Goal: Task Accomplishment & Management: Use online tool/utility

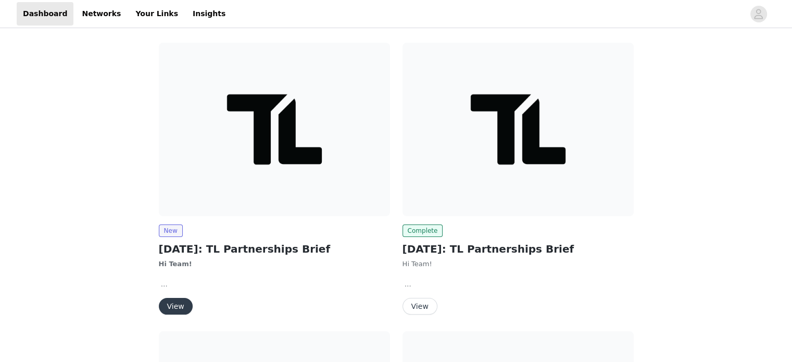
click at [179, 307] on button "View" at bounding box center [176, 306] width 34 height 17
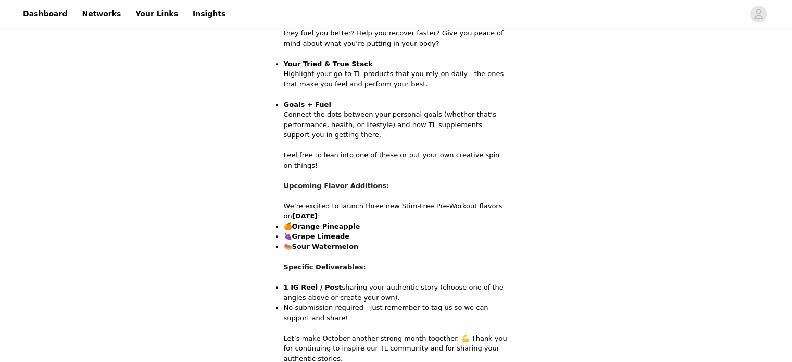
scroll to position [595, 0]
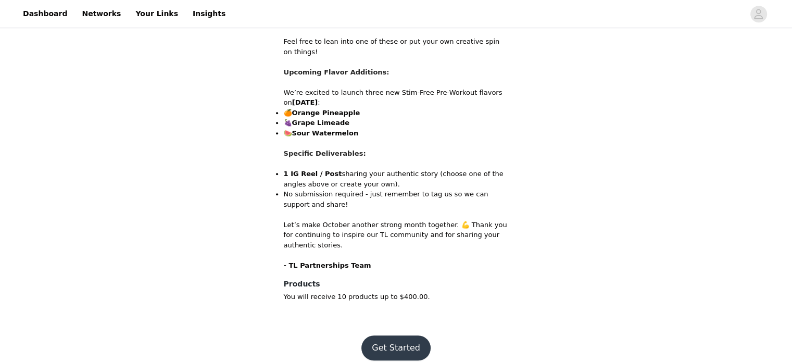
click at [393, 339] on button "Get Started" at bounding box center [396, 348] width 69 height 25
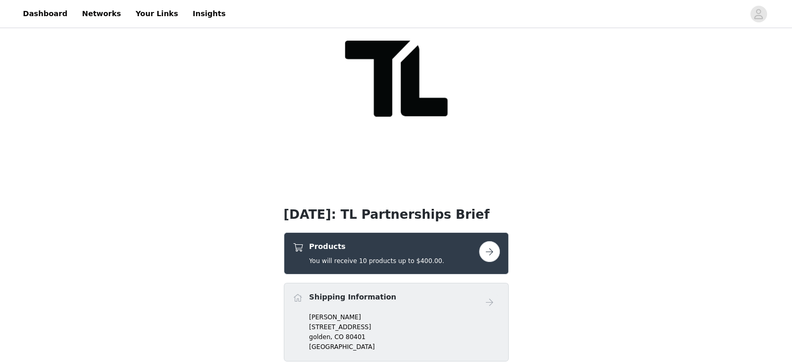
scroll to position [70, 0]
click at [491, 241] on link at bounding box center [489, 251] width 21 height 21
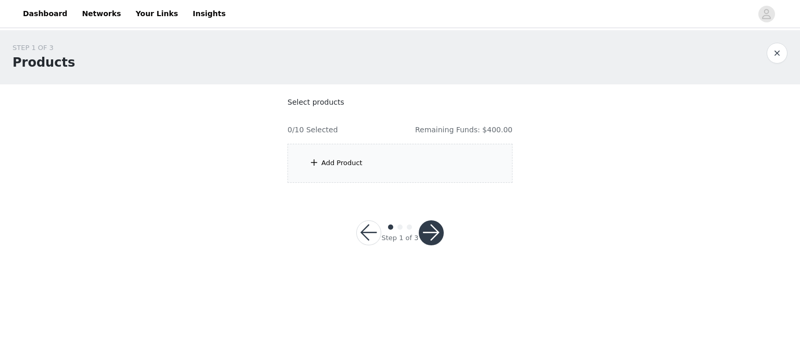
click at [341, 164] on div "Add Product" at bounding box center [341, 163] width 41 height 10
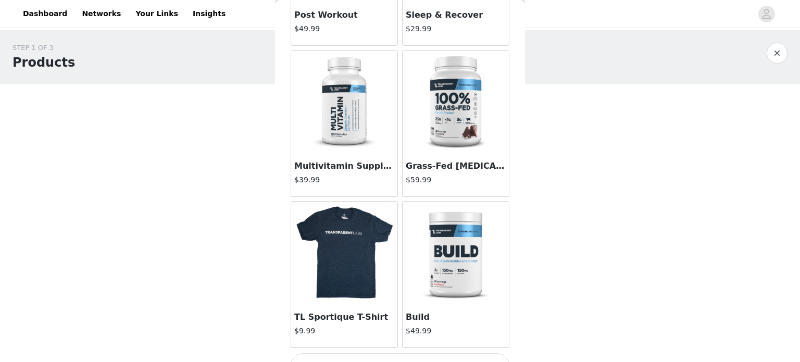
scroll to position [1230, 0]
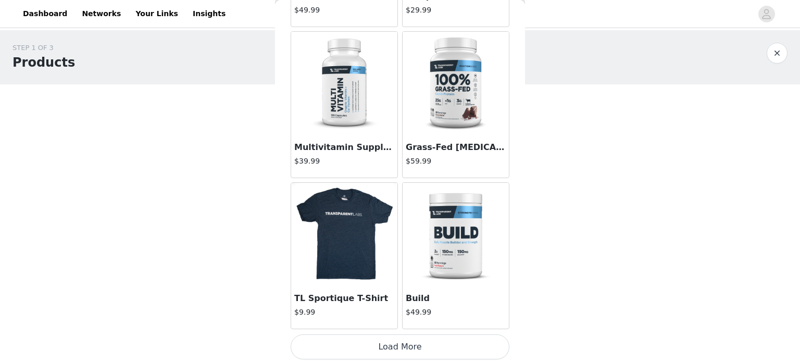
click at [388, 341] on button "Load More" at bounding box center [400, 346] width 219 height 25
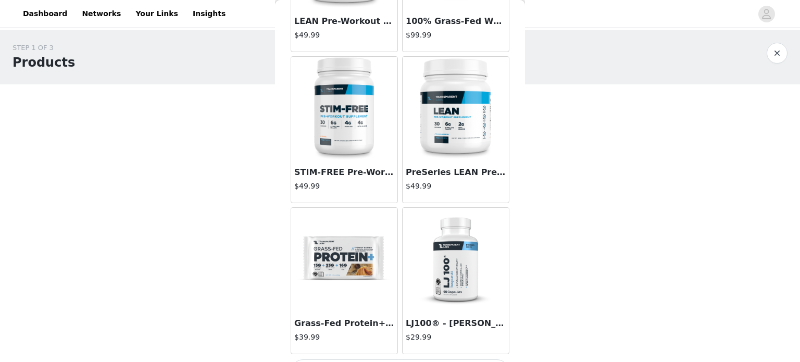
scroll to position [2739, 0]
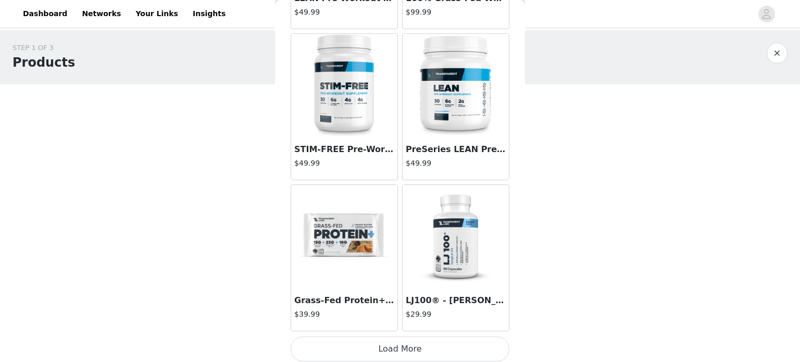
click at [340, 235] on img at bounding box center [344, 237] width 104 height 104
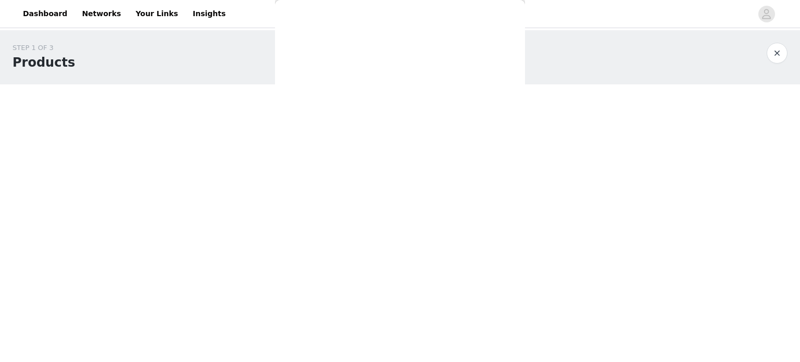
click at [340, 235] on div "Back ZMO $29.99 Greens $49.99 Grass-Fed Whey Protein Isolate $59.99 Creatine HM…" at bounding box center [400, 181] width 250 height 362
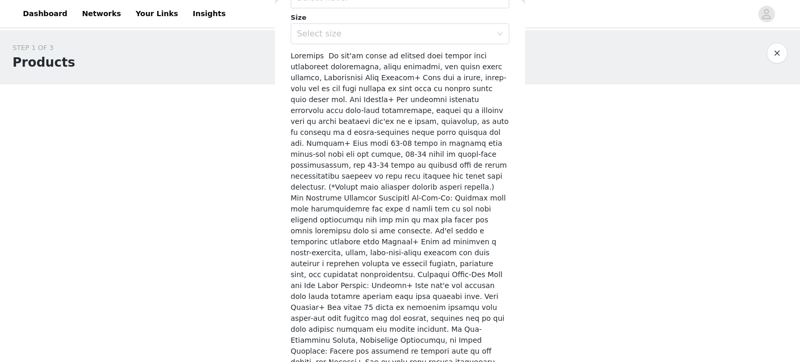
scroll to position [152, 0]
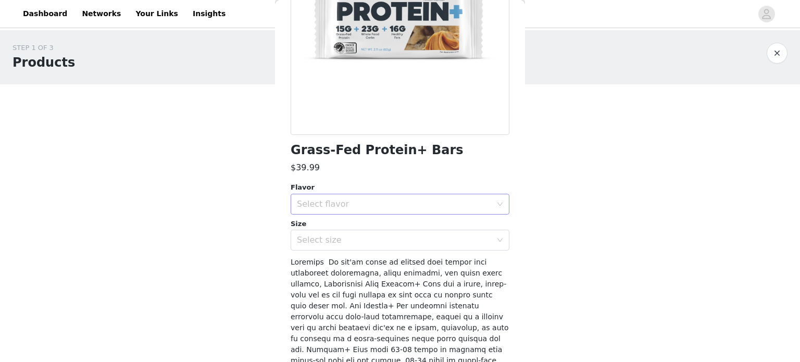
click at [387, 208] on div "Select flavor" at bounding box center [394, 204] width 195 height 10
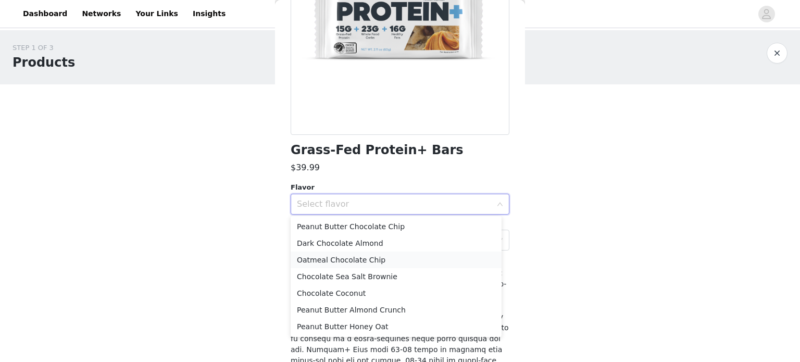
click at [386, 260] on li "Oatmeal Chocolate Chip" at bounding box center [396, 260] width 211 height 17
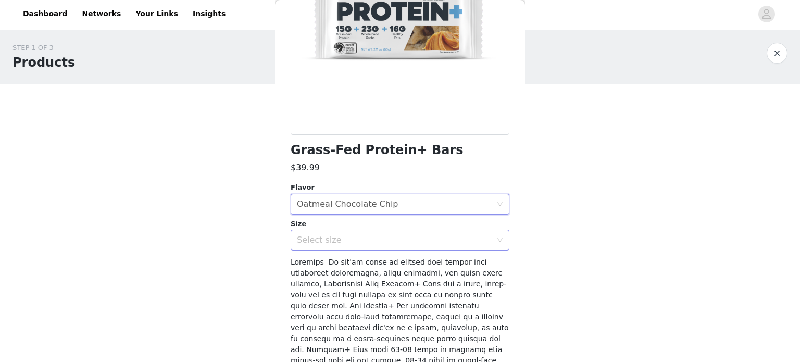
click at [433, 246] on div "Select size" at bounding box center [397, 240] width 200 height 20
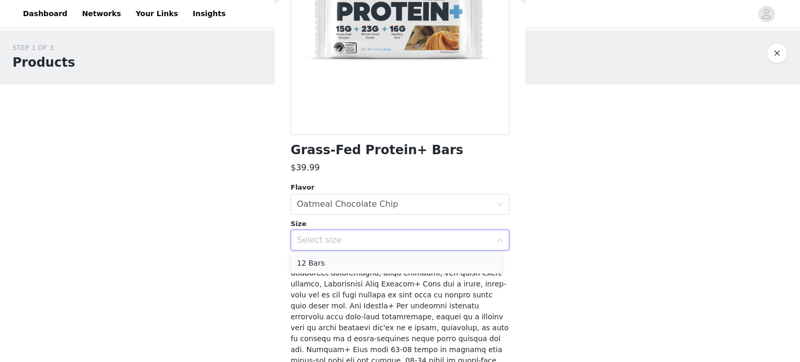
click at [412, 259] on li "12 Bars" at bounding box center [396, 263] width 211 height 17
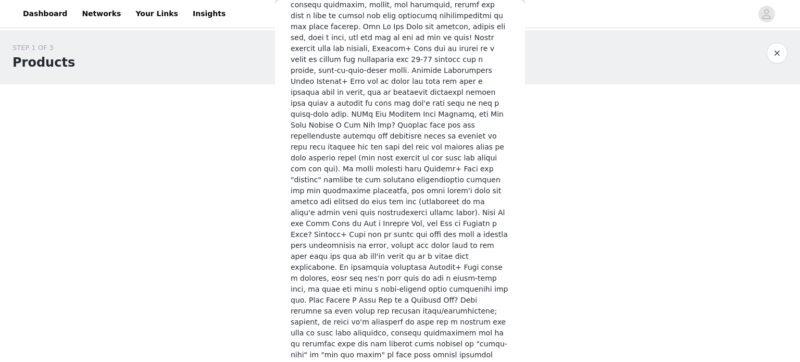
scroll to position [1644, 0]
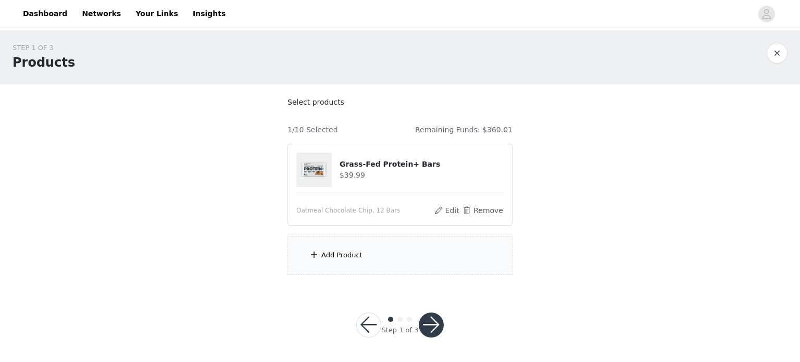
click at [336, 243] on div "Add Product" at bounding box center [400, 255] width 225 height 39
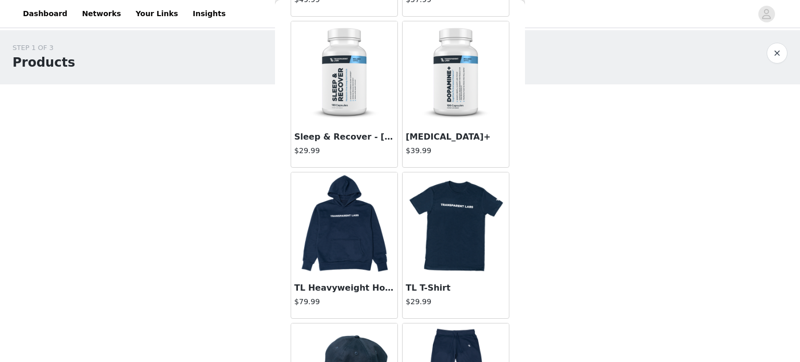
scroll to position [4247, 0]
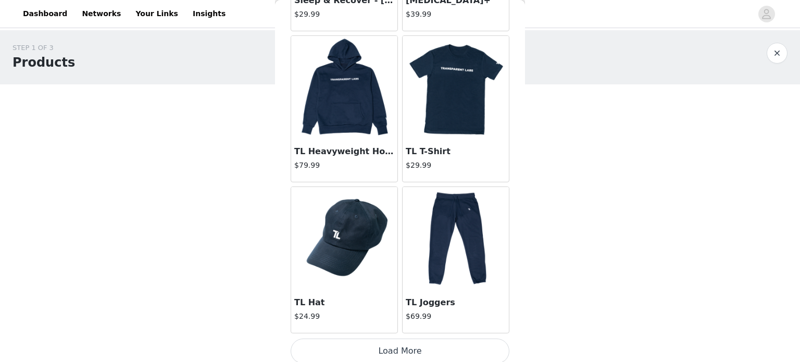
click at [351, 341] on button "Load More" at bounding box center [400, 351] width 219 height 25
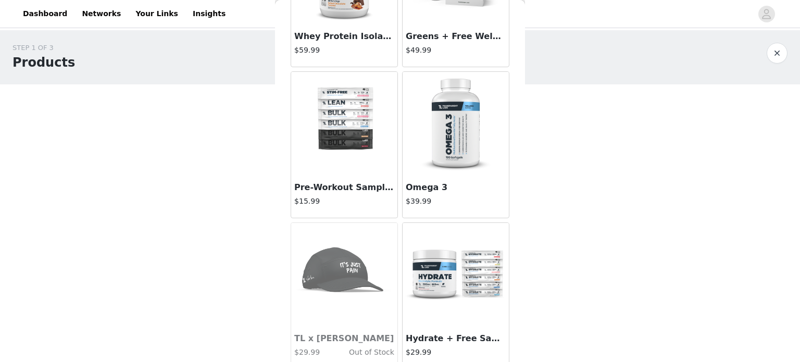
scroll to position [5756, 0]
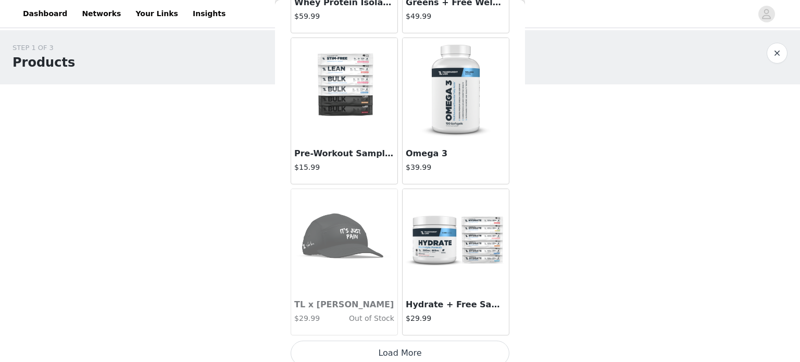
click at [396, 343] on button "Load More" at bounding box center [400, 353] width 219 height 25
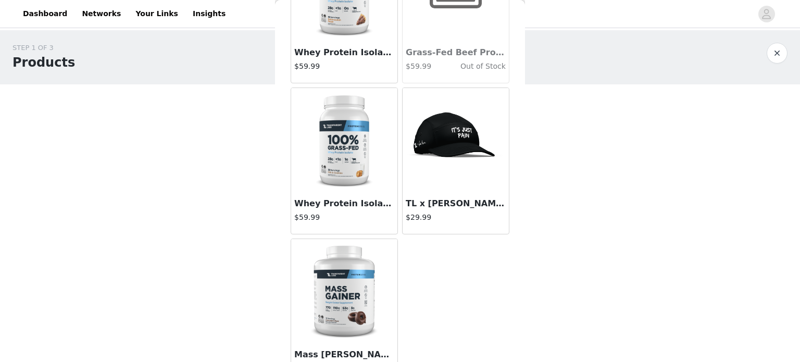
scroll to position [6311, 0]
